Goal: Find specific page/section: Find specific page/section

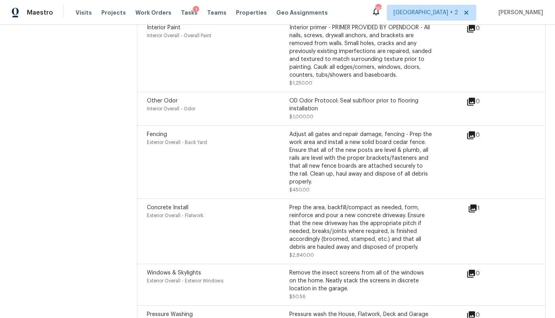
scroll to position [3310, 0]
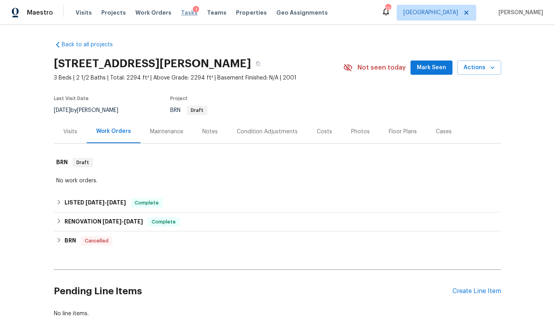
click at [181, 12] on span "Tasks" at bounding box center [189, 13] width 17 height 6
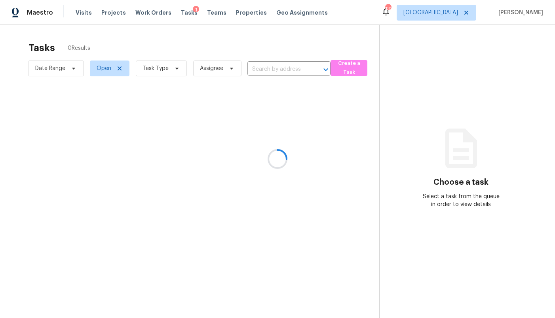
click at [454, 9] on div at bounding box center [277, 159] width 555 height 318
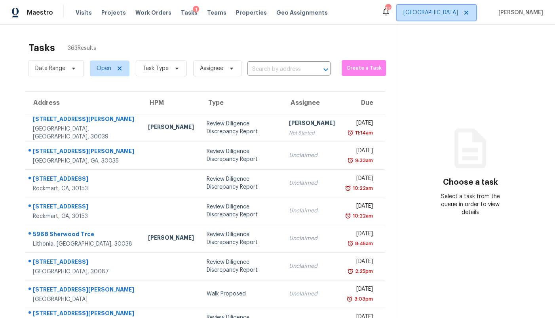
click at [458, 9] on span "Atlanta" at bounding box center [430, 13] width 55 height 8
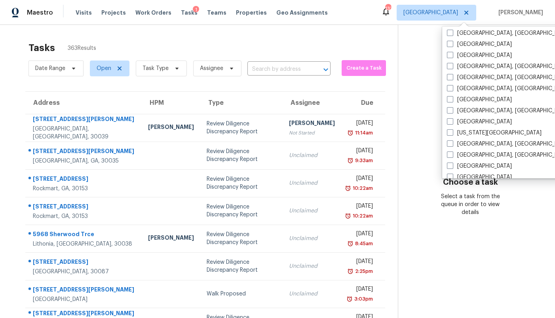
scroll to position [177, 0]
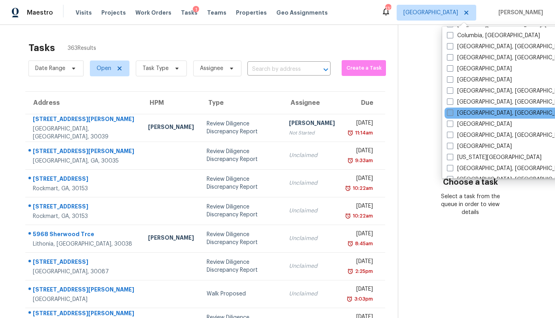
click at [467, 111] on label "Greenville, SC" at bounding box center [508, 113] width 123 height 8
click at [452, 111] on input "Greenville, SC" at bounding box center [449, 111] width 5 height 5
checkbox input "true"
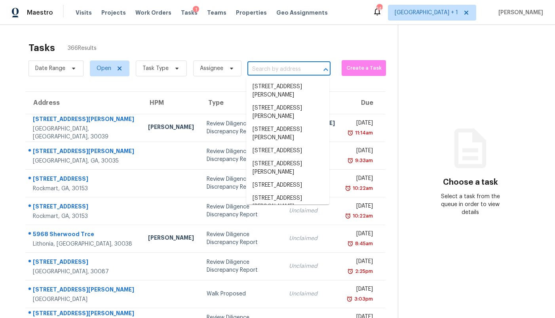
click at [283, 69] on input "text" at bounding box center [277, 69] width 61 height 12
paste input "19 Milton Dr, Greenville, SC 29605"
type input "19 Milton Dr, Greenville, SC 29605"
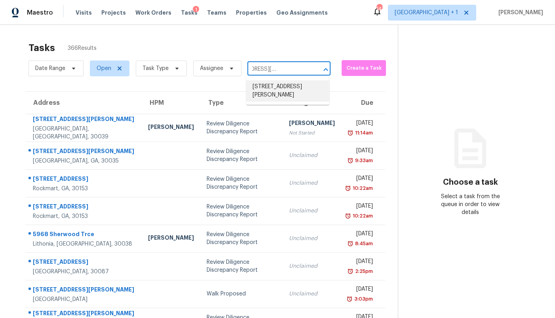
click at [279, 86] on li "19 Milton Dr, Greenville, SC 29605" at bounding box center [287, 90] width 83 height 21
